Goal: Information Seeking & Learning: Learn about a topic

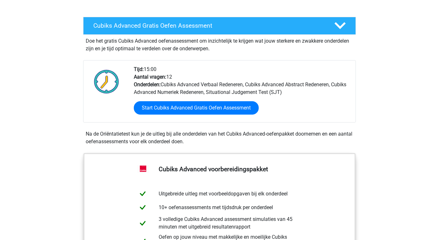
scroll to position [103, 0]
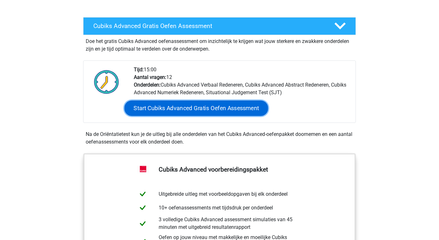
click at [158, 111] on link "Start Cubiks Advanced Gratis Oefen Assessment" at bounding box center [197, 108] width 144 height 15
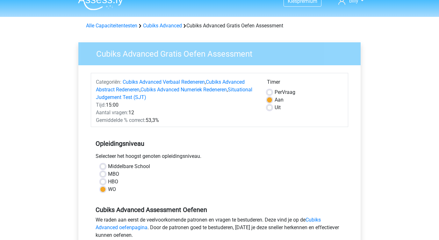
scroll to position [12, 0]
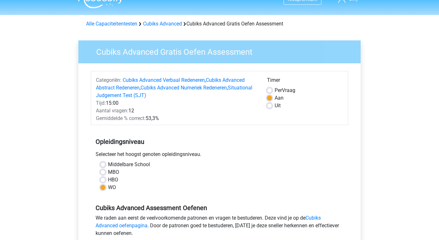
click at [275, 89] on label "Per Vraag" at bounding box center [285, 91] width 21 height 8
click at [269, 89] on input "Per Vraag" at bounding box center [269, 90] width 5 height 6
radio input "true"
click at [264, 99] on div "Timer Per Vraag Aan Uit" at bounding box center [305, 100] width 86 height 46
click at [275, 97] on label "Aan" at bounding box center [279, 98] width 9 height 8
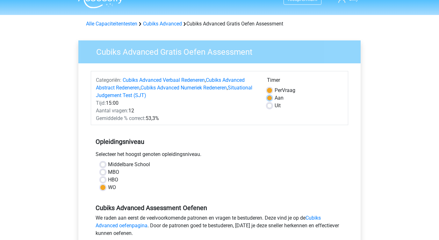
click at [268, 97] on input "Aan" at bounding box center [269, 97] width 5 height 6
radio input "true"
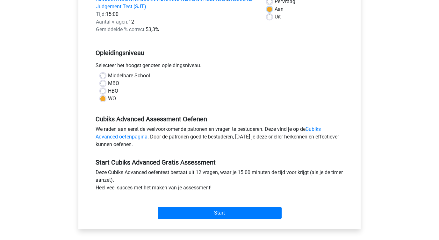
scroll to position [102, 0]
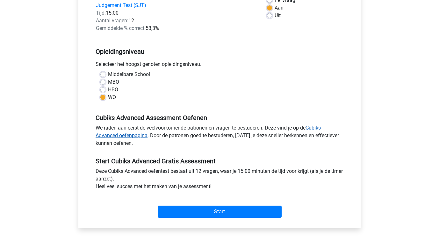
click at [116, 136] on link "Cubiks Advanced oefenpagina" at bounding box center [208, 132] width 225 height 14
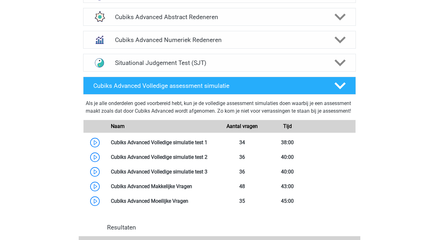
scroll to position [466, 0]
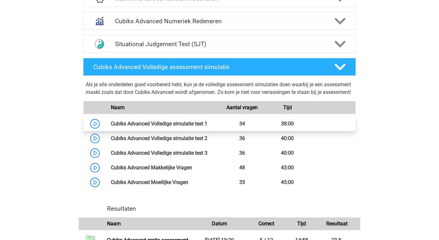
click at [208, 127] on link at bounding box center [208, 124] width 0 height 6
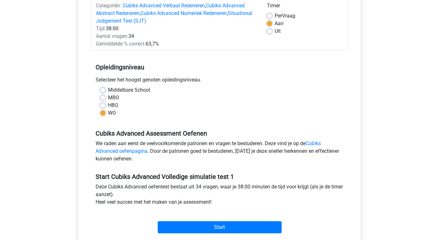
scroll to position [88, 0]
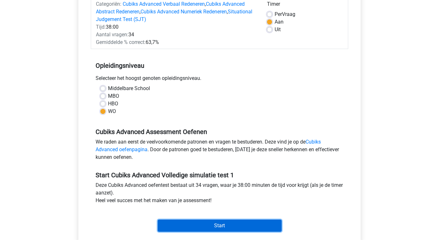
click at [215, 223] on input "Start" at bounding box center [220, 226] width 124 height 12
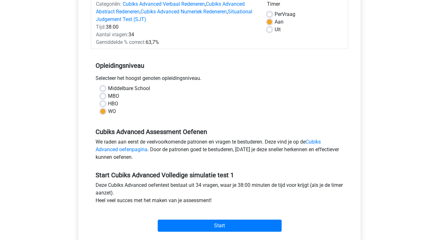
scroll to position [88, 0]
click at [275, 15] on label "Per Vraag" at bounding box center [285, 15] width 21 height 8
click at [270, 15] on input "Per Vraag" at bounding box center [269, 14] width 5 height 6
radio input "true"
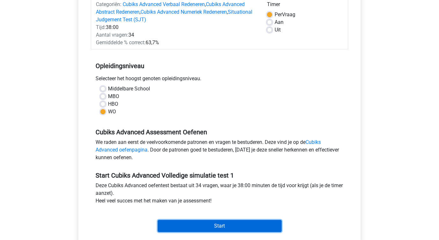
click at [217, 223] on input "Start" at bounding box center [220, 226] width 124 height 12
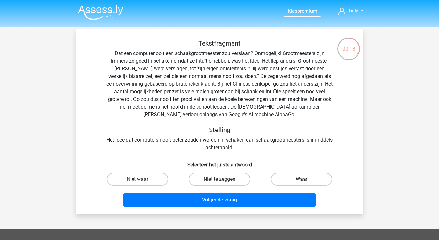
click at [282, 180] on label "Waar" at bounding box center [302, 179] width 62 height 13
click at [302, 180] on input "Waar" at bounding box center [304, 182] width 4 height 4
radio input "true"
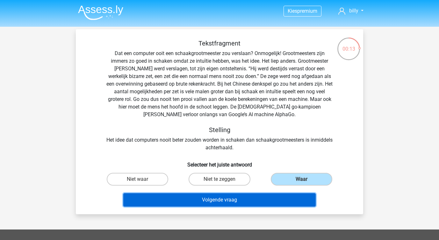
click at [255, 200] on button "Volgende vraag" at bounding box center [219, 200] width 193 height 13
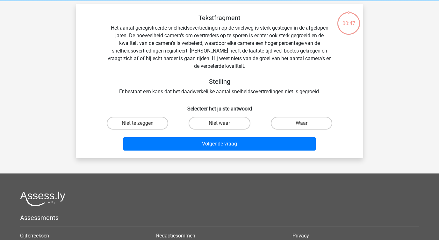
scroll to position [29, 0]
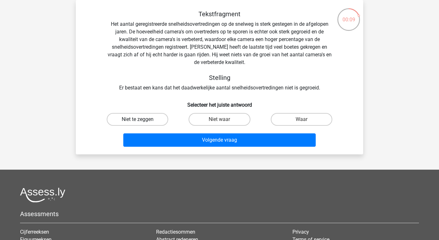
click at [137, 119] on label "Niet te zeggen" at bounding box center [138, 119] width 62 height 13
click at [138, 120] on input "Niet te zeggen" at bounding box center [140, 122] width 4 height 4
radio input "true"
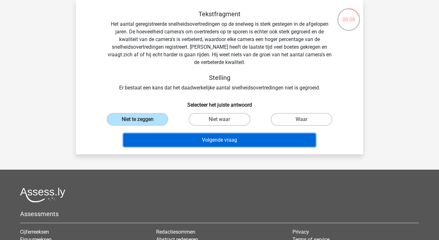
click at [155, 141] on button "Volgende vraag" at bounding box center [219, 140] width 193 height 13
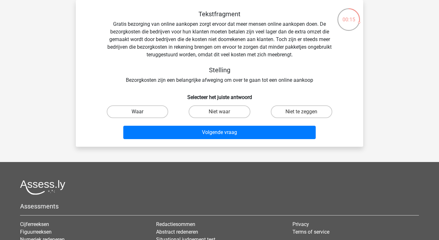
click at [130, 114] on label "Waar" at bounding box center [138, 112] width 62 height 13
click at [138, 114] on input "Waar" at bounding box center [140, 114] width 4 height 4
radio input "true"
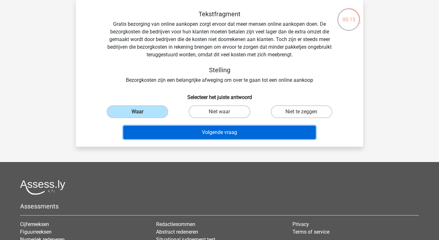
click at [144, 136] on button "Volgende vraag" at bounding box center [219, 132] width 193 height 13
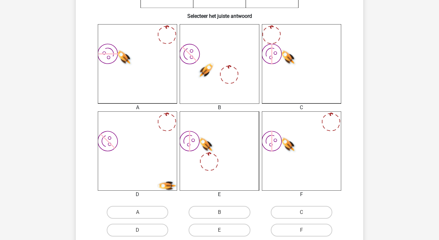
scroll to position [157, 0]
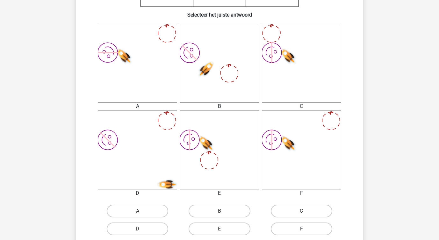
click at [285, 226] on label "F" at bounding box center [302, 229] width 62 height 13
click at [302, 229] on input "F" at bounding box center [304, 231] width 4 height 4
radio input "true"
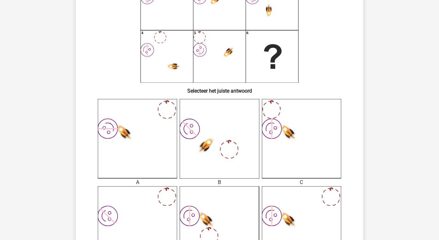
scroll to position [0, 0]
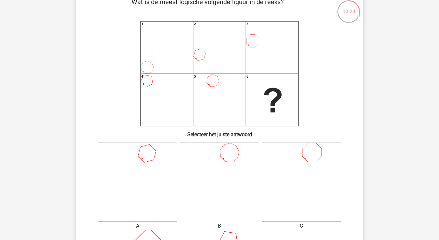
scroll to position [39, 0]
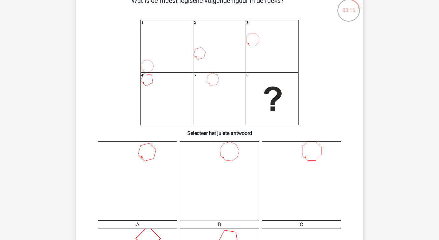
click at [151, 169] on icon at bounding box center [137, 181] width 79 height 79
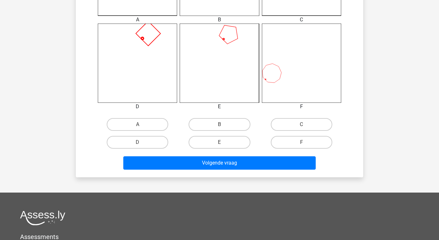
scroll to position [244, 0]
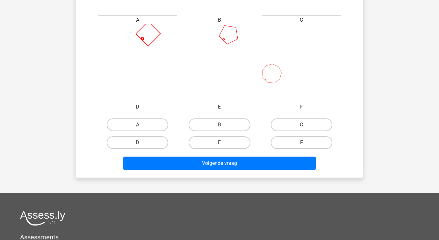
click at [140, 122] on label "A" at bounding box center [138, 125] width 62 height 13
click at [140, 125] on input "A" at bounding box center [140, 127] width 4 height 4
radio input "true"
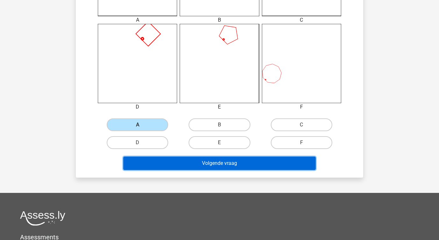
click at [164, 164] on button "Volgende vraag" at bounding box center [219, 163] width 193 height 13
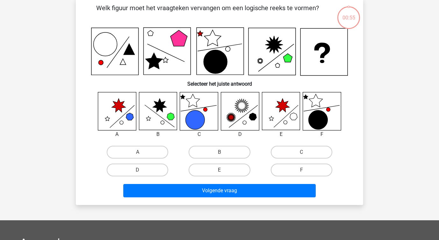
scroll to position [28, 0]
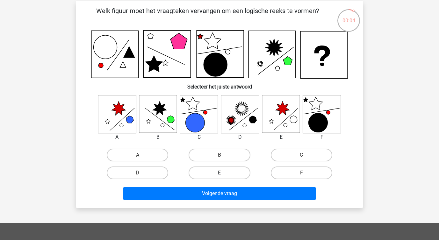
click at [203, 179] on label "E" at bounding box center [220, 173] width 62 height 13
click at [220, 177] on input "E" at bounding box center [222, 175] width 4 height 4
radio input "true"
click at [193, 201] on div "Volgende vraag" at bounding box center [220, 195] width 246 height 16
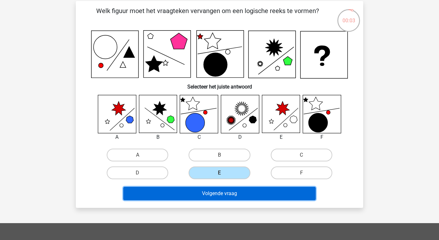
click at [183, 194] on button "Volgende vraag" at bounding box center [219, 193] width 193 height 13
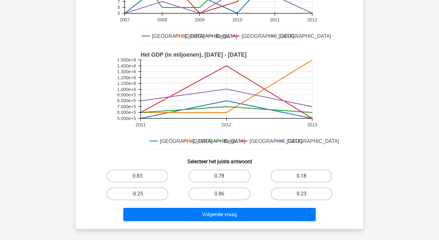
scroll to position [116, 0]
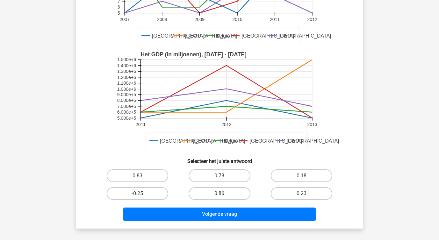
click at [215, 195] on label "0.86" at bounding box center [220, 194] width 62 height 13
click at [220, 195] on input "0.86" at bounding box center [222, 196] width 4 height 4
radio input "true"
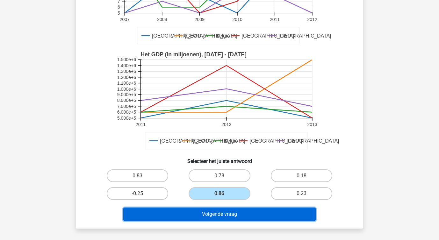
click at [210, 212] on button "Volgende vraag" at bounding box center [219, 214] width 193 height 13
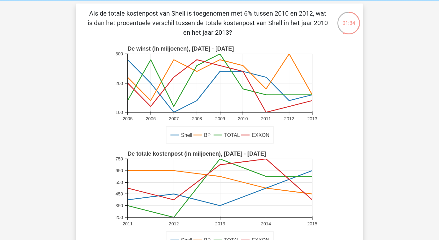
scroll to position [20, 0]
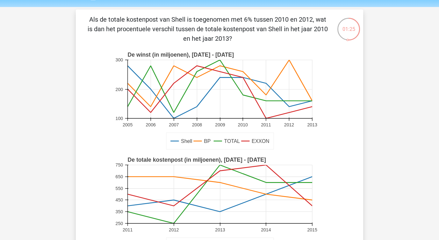
drag, startPoint x: 188, startPoint y: 38, endPoint x: 233, endPoint y: 37, distance: 45.0
click at [233, 37] on p "Als de totale kostenpost van Shell is toegenomen met 6% tussen 2010 en 2012, wa…" at bounding box center [207, 29] width 243 height 29
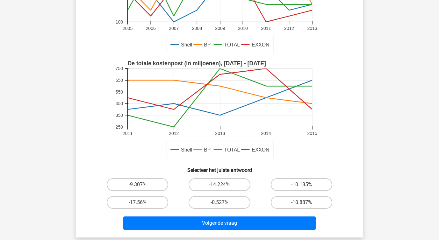
scroll to position [148, 0]
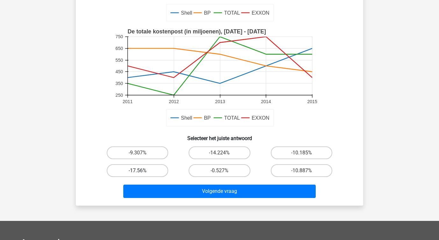
click at [137, 166] on label "-17.56%" at bounding box center [138, 171] width 62 height 13
click at [138, 171] on input "-17.56%" at bounding box center [140, 173] width 4 height 4
radio input "true"
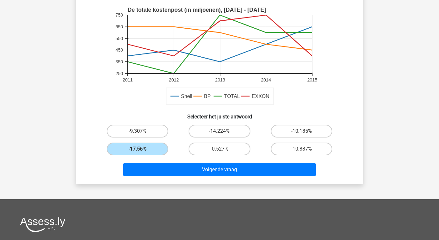
scroll to position [185, 0]
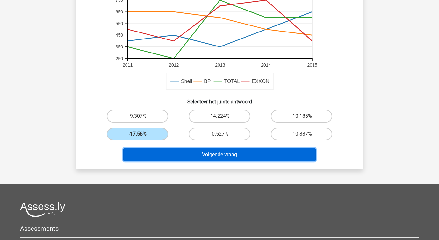
click at [153, 154] on button "Volgende vraag" at bounding box center [219, 154] width 193 height 13
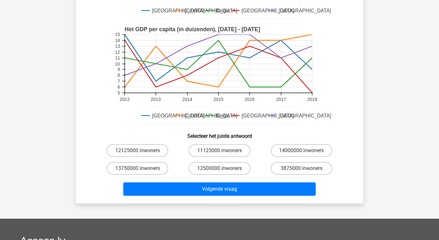
scroll to position [146, 0]
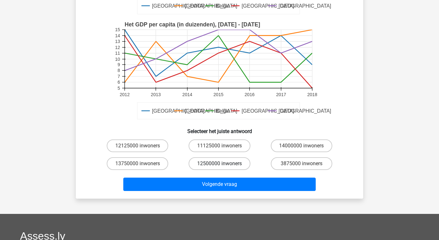
click at [215, 165] on label "12500000 inwoners" at bounding box center [220, 164] width 62 height 13
click at [220, 165] on input "12500000 inwoners" at bounding box center [222, 166] width 4 height 4
radio input "true"
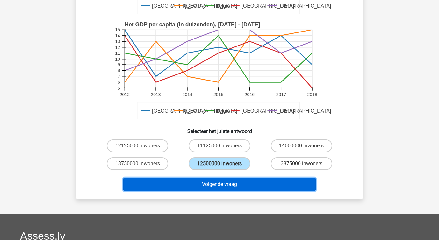
click at [211, 181] on button "Volgende vraag" at bounding box center [219, 184] width 193 height 13
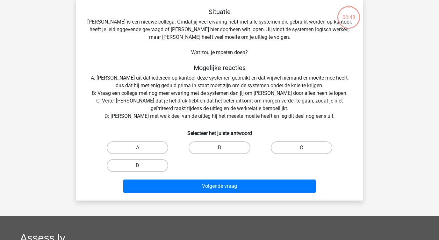
scroll to position [29, 0]
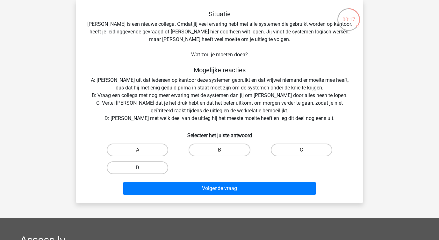
click at [126, 167] on label "D" at bounding box center [138, 168] width 62 height 13
click at [138, 168] on input "D" at bounding box center [140, 170] width 4 height 4
radio input "true"
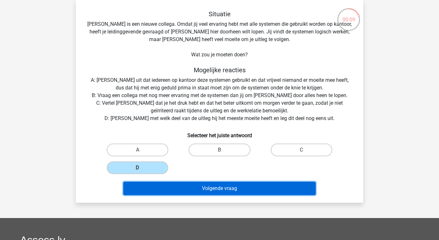
click at [152, 189] on button "Volgende vraag" at bounding box center [219, 188] width 193 height 13
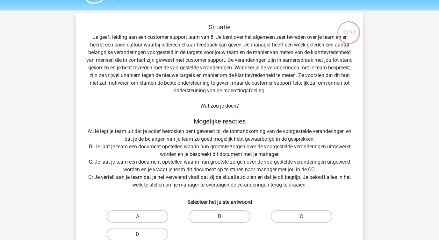
scroll to position [20, 0]
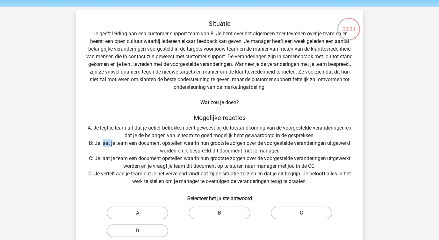
drag, startPoint x: 102, startPoint y: 143, endPoint x: 110, endPoint y: 146, distance: 8.4
click at [110, 146] on div "Situatie Je geeft leiding aan een customer support team van 8. Je bent over het…" at bounding box center [219, 140] width 283 height 241
click at [201, 209] on label "B" at bounding box center [220, 213] width 62 height 13
click at [220, 213] on input "B" at bounding box center [222, 215] width 4 height 4
radio input "true"
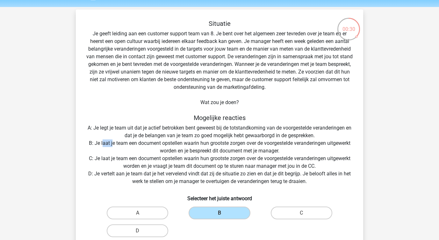
scroll to position [53, 0]
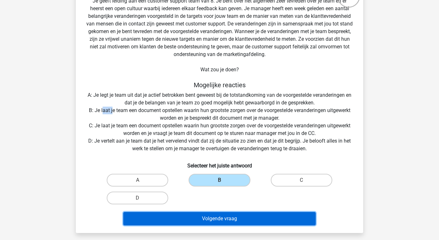
click at [196, 214] on button "Volgende vraag" at bounding box center [219, 218] width 193 height 13
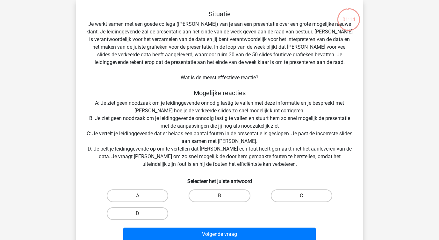
scroll to position [33, 0]
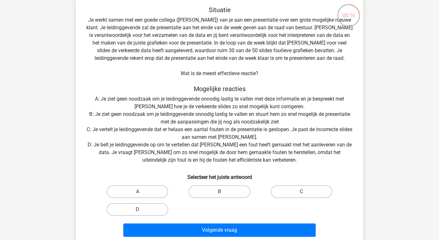
click at [120, 128] on div "Situatie Je werkt samen met een goede collega (Peter) van je aan een presentati…" at bounding box center [219, 123] width 283 height 234
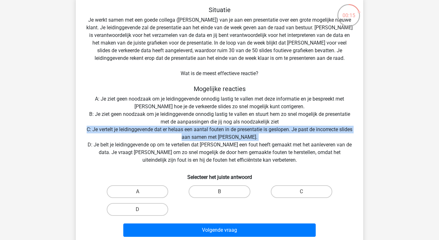
click at [120, 128] on div "Situatie Je werkt samen met een goede collega (Peter) van je aan een presentati…" at bounding box center [219, 123] width 283 height 234
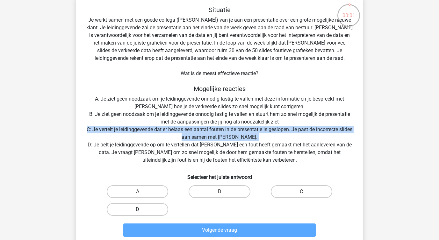
click at [152, 212] on label "D" at bounding box center [138, 209] width 62 height 13
click at [142, 212] on input "D" at bounding box center [140, 212] width 4 height 4
radio input "true"
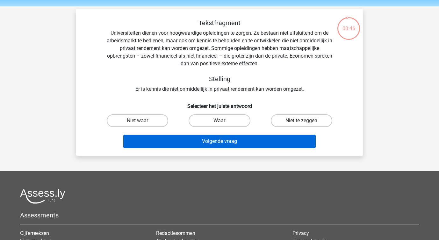
scroll to position [15, 0]
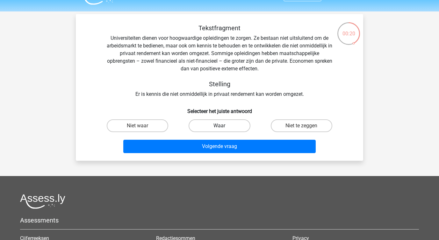
click at [201, 121] on label "Waar" at bounding box center [220, 126] width 62 height 13
click at [220, 126] on input "Waar" at bounding box center [222, 128] width 4 height 4
radio input "true"
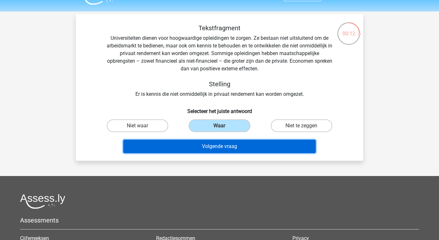
click at [195, 142] on button "Volgende vraag" at bounding box center [219, 146] width 193 height 13
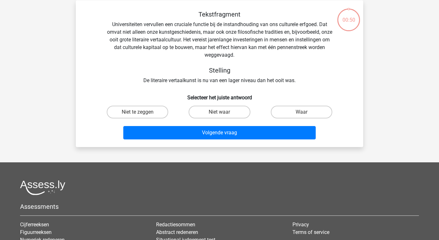
scroll to position [29, 0]
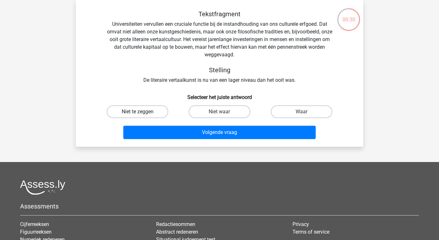
click at [137, 114] on label "Niet te zeggen" at bounding box center [138, 112] width 62 height 13
click at [138, 114] on input "Niet te zeggen" at bounding box center [140, 114] width 4 height 4
radio input "true"
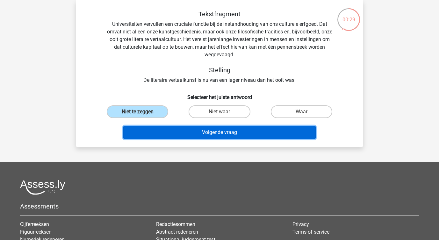
click at [150, 132] on button "Volgende vraag" at bounding box center [219, 132] width 193 height 13
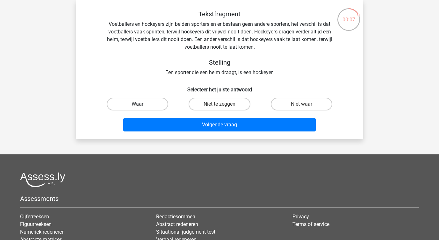
click at [147, 110] on label "Waar" at bounding box center [138, 104] width 62 height 13
click at [142, 108] on input "Waar" at bounding box center [140, 106] width 4 height 4
radio input "true"
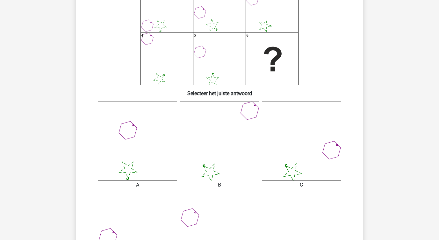
scroll to position [119, 0]
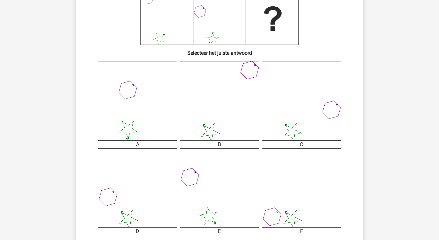
click at [122, 215] on icon at bounding box center [137, 188] width 79 height 79
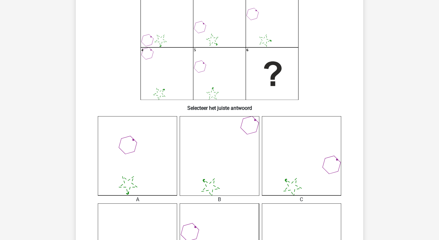
scroll to position [60, 0]
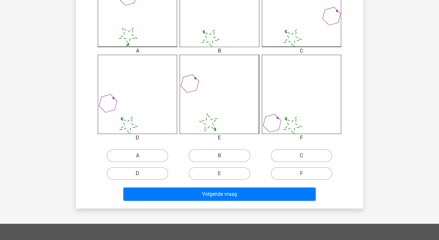
click at [153, 172] on label "D" at bounding box center [138, 173] width 62 height 13
click at [142, 174] on input "D" at bounding box center [140, 176] width 4 height 4
radio input "true"
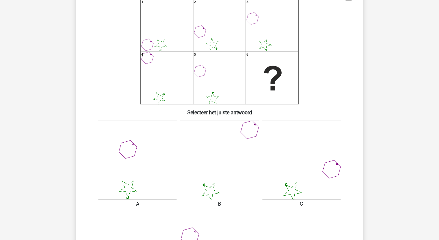
scroll to position [0, 0]
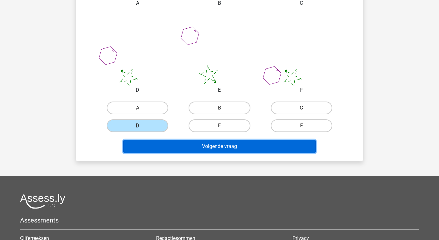
click at [156, 151] on button "Volgende vraag" at bounding box center [219, 146] width 193 height 13
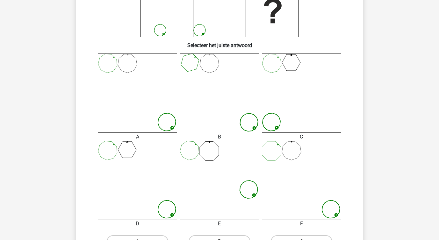
scroll to position [125, 0]
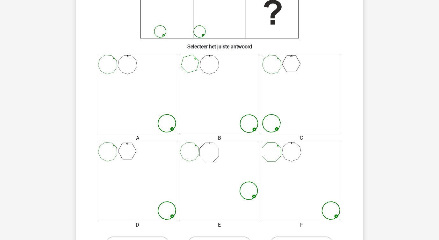
click at [112, 78] on icon at bounding box center [137, 94] width 79 height 79
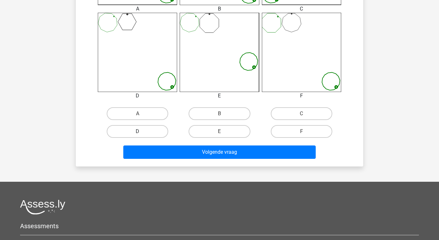
scroll to position [265, 0]
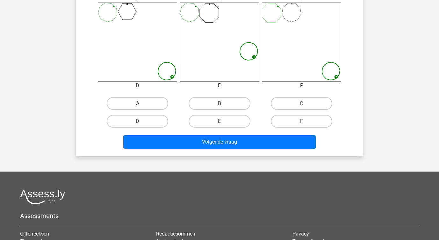
click at [131, 102] on label "A" at bounding box center [138, 103] width 62 height 13
click at [138, 104] on input "A" at bounding box center [140, 106] width 4 height 4
radio input "true"
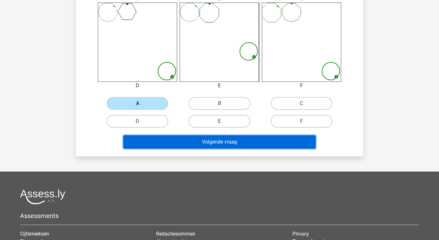
click at [140, 140] on button "Volgende vraag" at bounding box center [219, 142] width 193 height 13
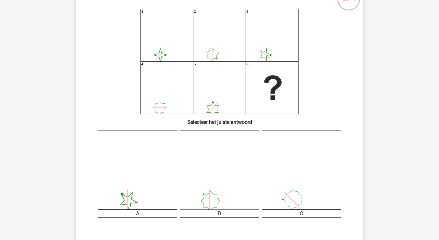
scroll to position [56, 0]
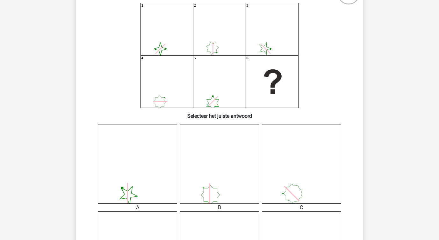
click at [137, 187] on icon at bounding box center [137, 163] width 79 height 79
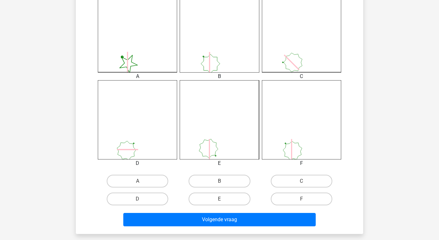
scroll to position [190, 0]
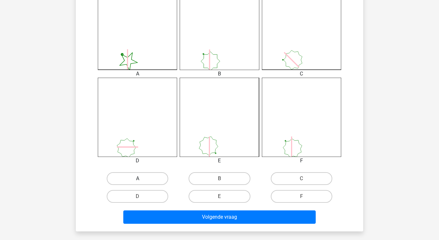
click at [128, 179] on label "A" at bounding box center [138, 179] width 62 height 13
click at [138, 179] on input "A" at bounding box center [140, 181] width 4 height 4
radio input "true"
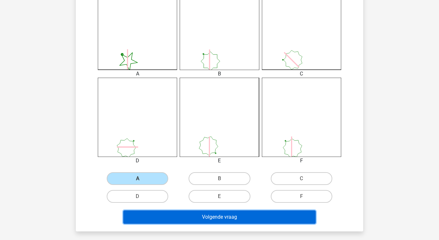
click at [152, 216] on button "Volgende vraag" at bounding box center [219, 217] width 193 height 13
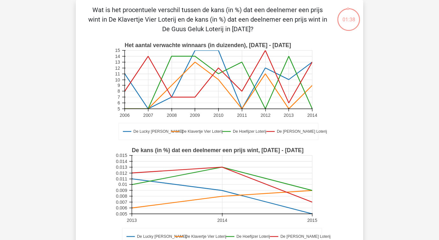
scroll to position [6, 0]
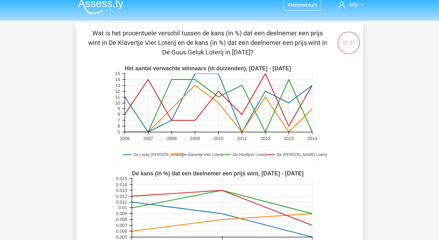
drag, startPoint x: 245, startPoint y: 49, endPoint x: 187, endPoint y: 41, distance: 58.2
click at [187, 41] on p "Wat is het procentuele verschil tussen de kans (in %) dat een deelnemer een pri…" at bounding box center [207, 42] width 243 height 29
click at [184, 154] on text "De Klavertje Vier Loterij" at bounding box center [202, 155] width 41 height 4
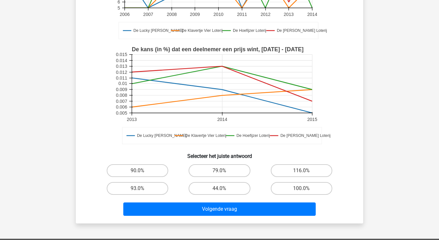
scroll to position [130, 0]
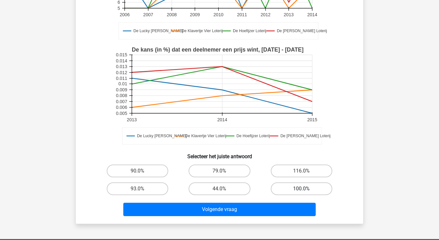
click at [297, 191] on label "100.0%" at bounding box center [302, 189] width 62 height 13
click at [302, 191] on input "100.0%" at bounding box center [304, 191] width 4 height 4
radio input "true"
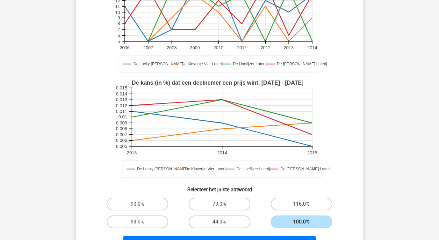
scroll to position [160, 0]
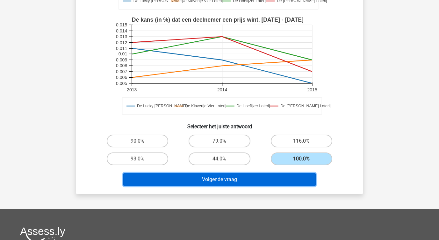
click at [170, 180] on button "Volgende vraag" at bounding box center [219, 179] width 193 height 13
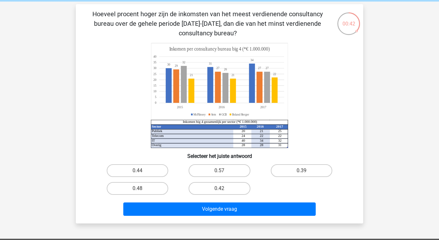
scroll to position [21, 0]
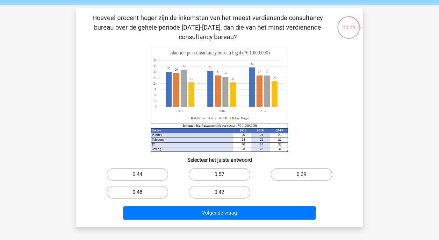
click at [131, 193] on label "0.48" at bounding box center [138, 192] width 62 height 13
click at [138, 193] on input "0.48" at bounding box center [140, 195] width 4 height 4
radio input "true"
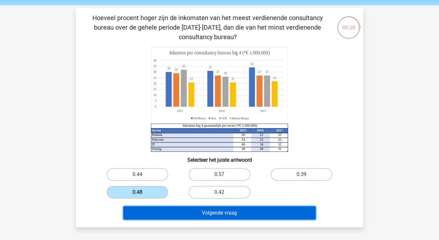
click at [148, 214] on button "Volgende vraag" at bounding box center [219, 213] width 193 height 13
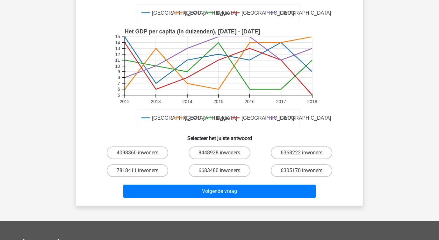
scroll to position [257, 0]
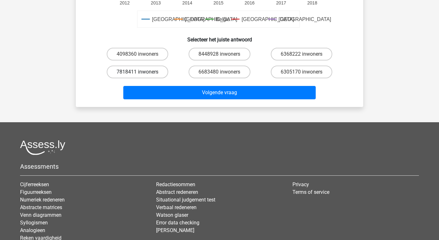
click at [156, 72] on label "7818411 inwoners" at bounding box center [138, 72] width 62 height 13
click at [142, 72] on input "7818411 inwoners" at bounding box center [140, 74] width 4 height 4
radio input "true"
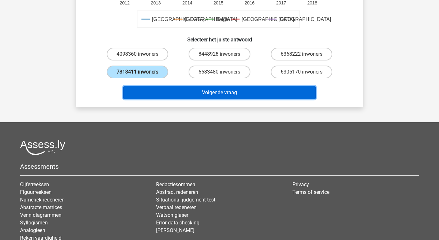
click at [160, 92] on button "Volgende vraag" at bounding box center [219, 92] width 193 height 13
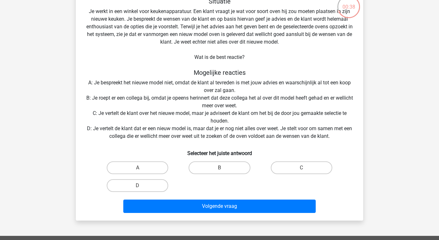
scroll to position [42, 0]
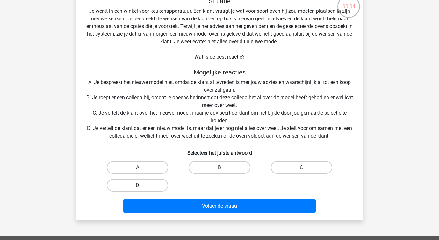
click at [128, 184] on label "D" at bounding box center [138, 185] width 62 height 13
click at [138, 186] on input "D" at bounding box center [140, 188] width 4 height 4
radio input "true"
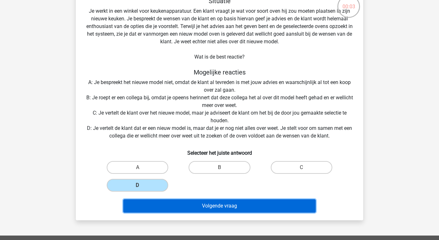
click at [150, 206] on button "Volgende vraag" at bounding box center [219, 206] width 193 height 13
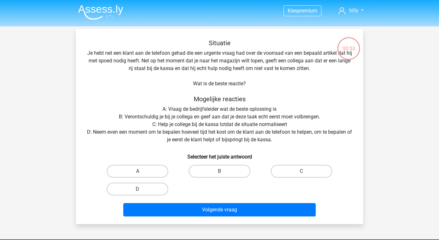
scroll to position [1, 0]
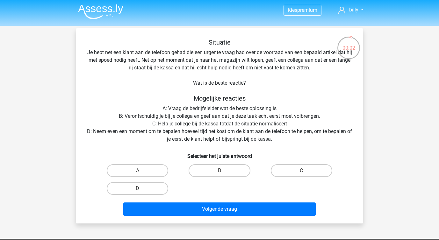
click at [130, 197] on div "D" at bounding box center [138, 189] width 82 height 18
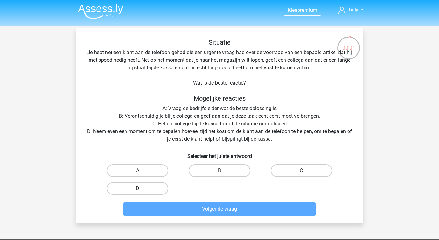
click at [130, 195] on label "D" at bounding box center [138, 188] width 62 height 13
click at [138, 193] on input "D" at bounding box center [140, 191] width 4 height 4
radio input "true"
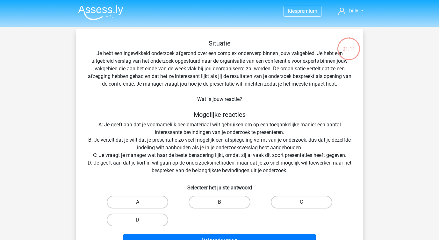
scroll to position [1, 0]
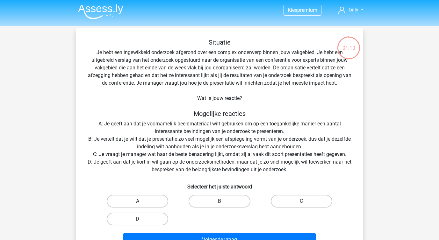
click at [129, 218] on label "D" at bounding box center [138, 219] width 62 height 13
click at [138, 219] on input "D" at bounding box center [140, 221] width 4 height 4
radio input "true"
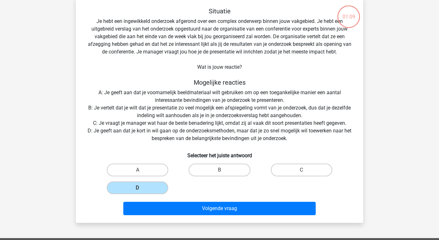
scroll to position [33, 0]
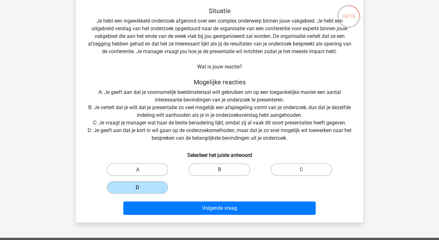
click at [218, 164] on label "B" at bounding box center [220, 170] width 62 height 13
click at [220, 170] on input "B" at bounding box center [222, 172] width 4 height 4
radio input "true"
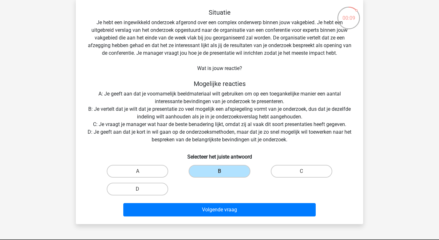
scroll to position [157, 0]
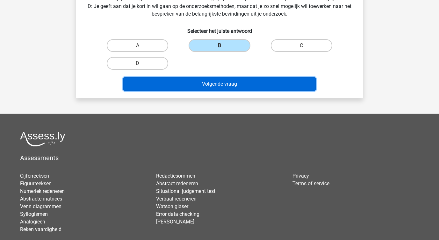
click at [188, 86] on button "Volgende vraag" at bounding box center [219, 83] width 193 height 13
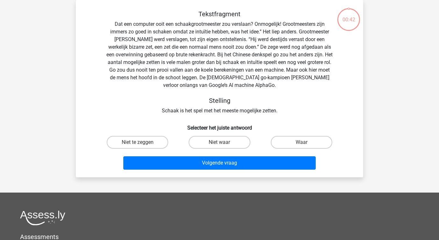
scroll to position [29, 0]
click at [129, 148] on label "Niet te zeggen" at bounding box center [138, 142] width 62 height 13
click at [138, 147] on input "Niet te zeggen" at bounding box center [140, 145] width 4 height 4
radio input "true"
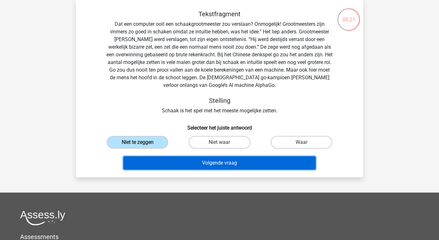
click at [144, 170] on button "Volgende vraag" at bounding box center [219, 163] width 193 height 13
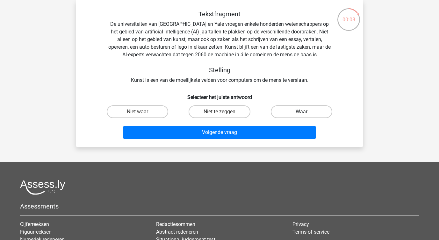
click at [297, 110] on label "Waar" at bounding box center [302, 112] width 62 height 13
click at [302, 112] on input "Waar" at bounding box center [304, 114] width 4 height 4
radio input "true"
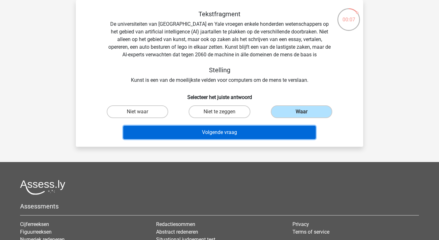
click at [228, 132] on button "Volgende vraag" at bounding box center [219, 132] width 193 height 13
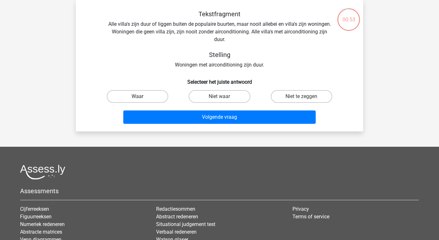
click at [144, 95] on label "Waar" at bounding box center [138, 96] width 62 height 13
click at [142, 97] on input "Waar" at bounding box center [140, 99] width 4 height 4
radio input "true"
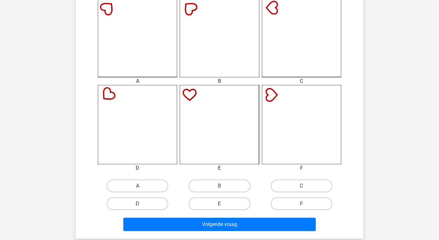
scroll to position [205, 0]
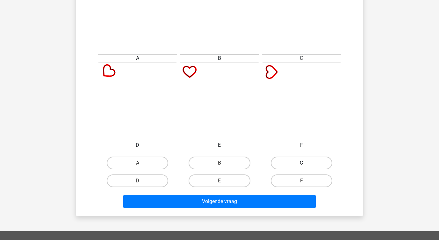
click at [286, 166] on label "C" at bounding box center [302, 163] width 62 height 13
click at [302, 166] on input "C" at bounding box center [304, 165] width 4 height 4
radio input "true"
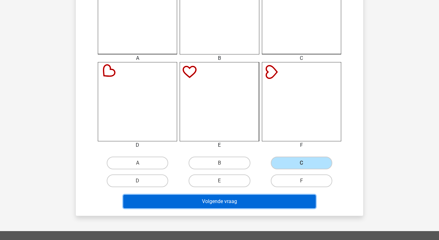
click at [238, 197] on button "Volgende vraag" at bounding box center [219, 201] width 193 height 13
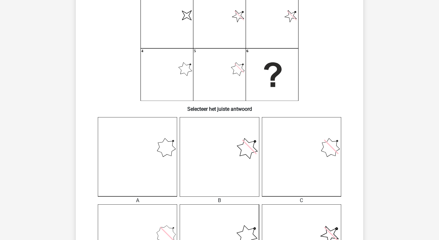
scroll to position [62, 0]
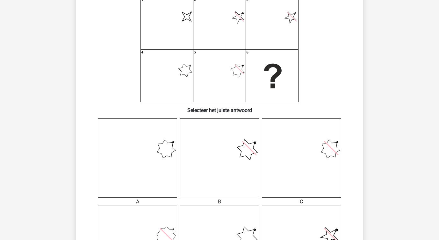
click at [243, 142] on icon at bounding box center [249, 149] width 14 height 14
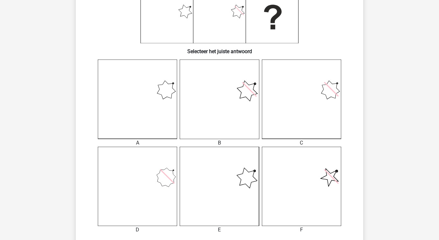
scroll to position [211, 0]
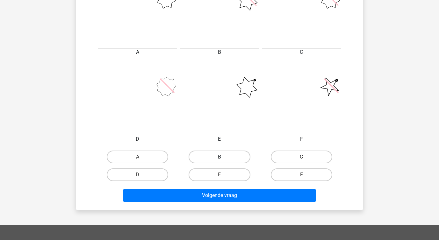
click at [212, 157] on label "B" at bounding box center [220, 157] width 62 height 13
click at [220, 157] on input "B" at bounding box center [222, 159] width 4 height 4
radio input "true"
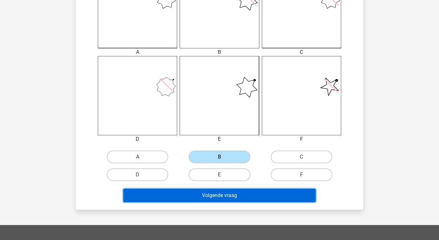
click at [197, 202] on button "Volgende vraag" at bounding box center [219, 195] width 193 height 13
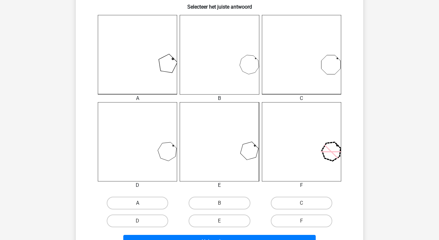
scroll to position [186, 0]
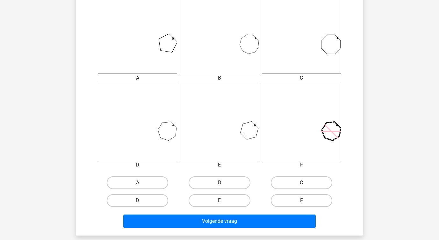
click at [136, 185] on label "A" at bounding box center [138, 183] width 62 height 13
click at [138, 185] on input "A" at bounding box center [140, 185] width 4 height 4
radio input "true"
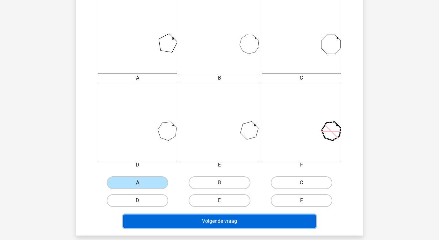
click at [150, 224] on button "Volgende vraag" at bounding box center [219, 221] width 193 height 13
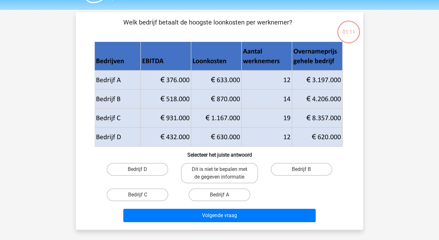
scroll to position [16, 0]
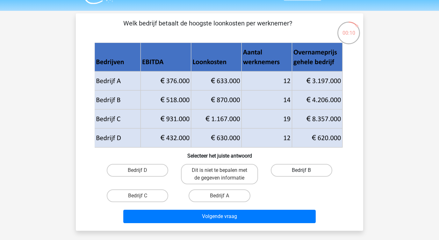
click at [293, 170] on label "Bedrijf B" at bounding box center [302, 170] width 62 height 13
click at [302, 171] on input "Bedrijf B" at bounding box center [304, 173] width 4 height 4
radio input "true"
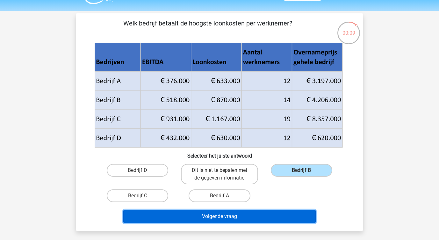
click at [229, 218] on button "Volgende vraag" at bounding box center [219, 216] width 193 height 13
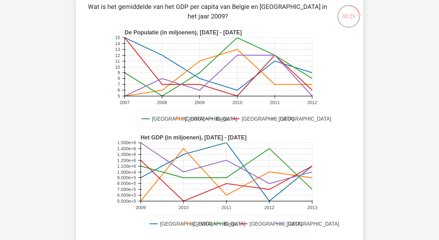
scroll to position [33, 0]
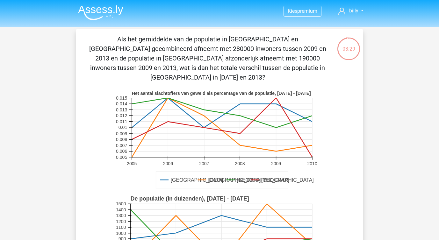
scroll to position [1, 0]
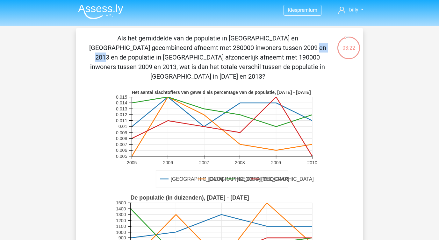
drag, startPoint x: 118, startPoint y: 48, endPoint x: 140, endPoint y: 49, distance: 22.0
click at [140, 49] on p "Als het gemiddelde van de populatie in [GEOGRAPHIC_DATA] en [GEOGRAPHIC_DATA] g…" at bounding box center [207, 57] width 243 height 48
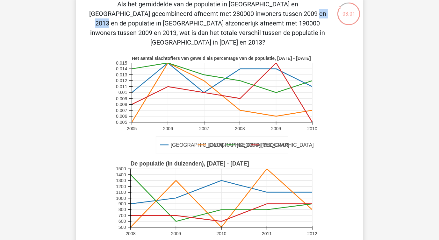
scroll to position [30, 0]
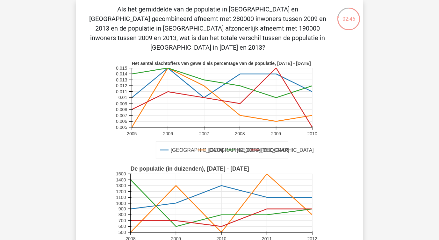
click at [137, 25] on p "Als het gemiddelde van de populatie in [GEOGRAPHIC_DATA] en [GEOGRAPHIC_DATA] g…" at bounding box center [207, 28] width 243 height 48
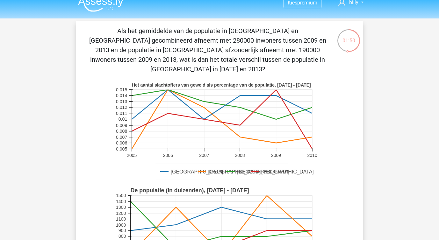
scroll to position [10, 0]
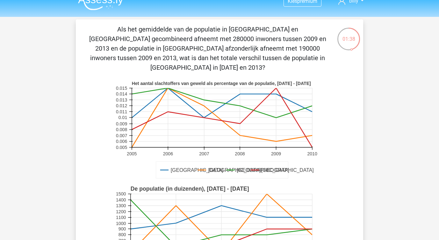
click at [163, 49] on p "Als het gemiddelde van de populatie in [GEOGRAPHIC_DATA] en [GEOGRAPHIC_DATA] g…" at bounding box center [207, 49] width 243 height 48
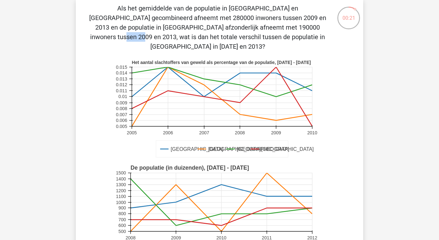
scroll to position [31, 0]
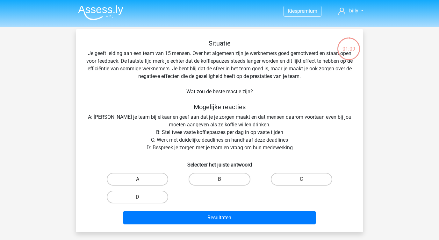
scroll to position [31, 0]
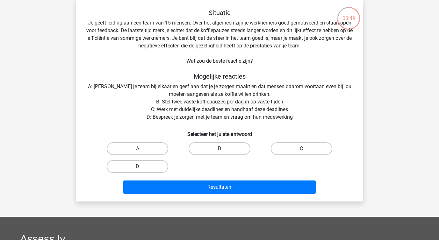
click at [194, 147] on label "B" at bounding box center [220, 149] width 62 height 13
click at [220, 149] on input "B" at bounding box center [222, 151] width 4 height 4
radio input "true"
click at [141, 165] on label "D" at bounding box center [138, 166] width 62 height 13
click at [141, 167] on input "D" at bounding box center [140, 169] width 4 height 4
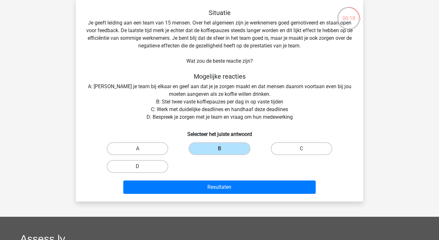
radio input "true"
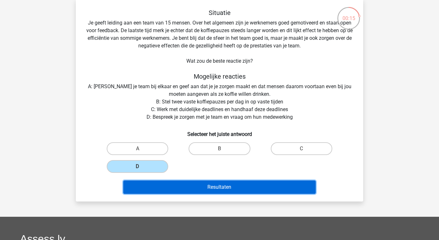
click at [167, 183] on button "Resultaten" at bounding box center [219, 187] width 193 height 13
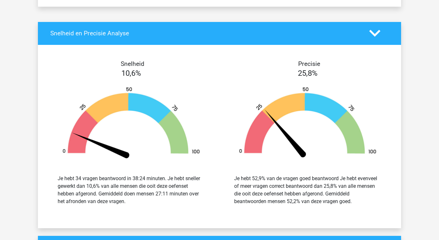
scroll to position [1327, 0]
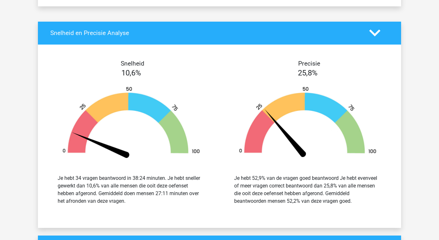
click at [145, 178] on div "Je hebt 34 vragen beantwoord in 38:24 minuten. Je hebt sneller gewerkt dan 10,6…" at bounding box center [131, 190] width 147 height 31
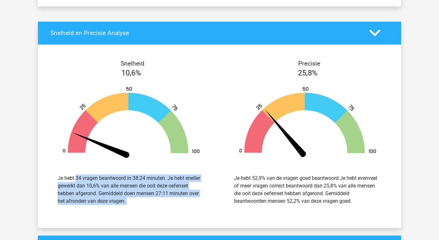
click at [145, 178] on div "Je hebt 34 vragen beantwoord in 38:24 minuten. Je hebt sneller gewerkt dan 10,6…" at bounding box center [131, 190] width 147 height 31
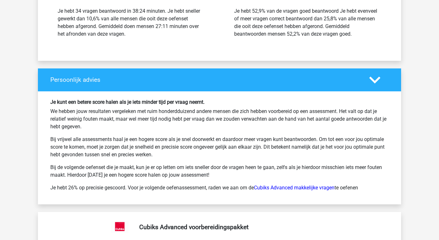
scroll to position [1495, 0]
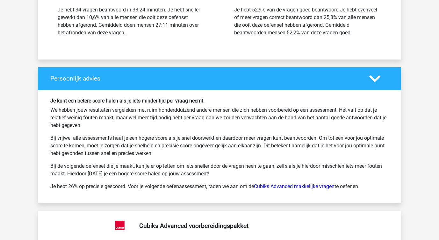
click at [113, 123] on p "We hebben jouw resultaten vergeleken met ruim honderdduizend andere mensen die …" at bounding box center [219, 118] width 339 height 23
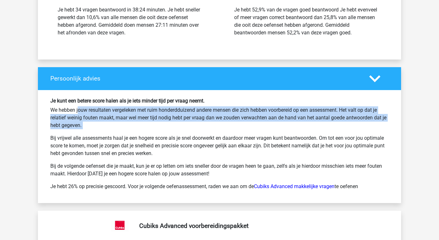
click at [113, 123] on p "We hebben jouw resultaten vergeleken met ruim honderdduizend andere mensen die …" at bounding box center [219, 118] width 339 height 23
